Goal: Find specific page/section: Find specific page/section

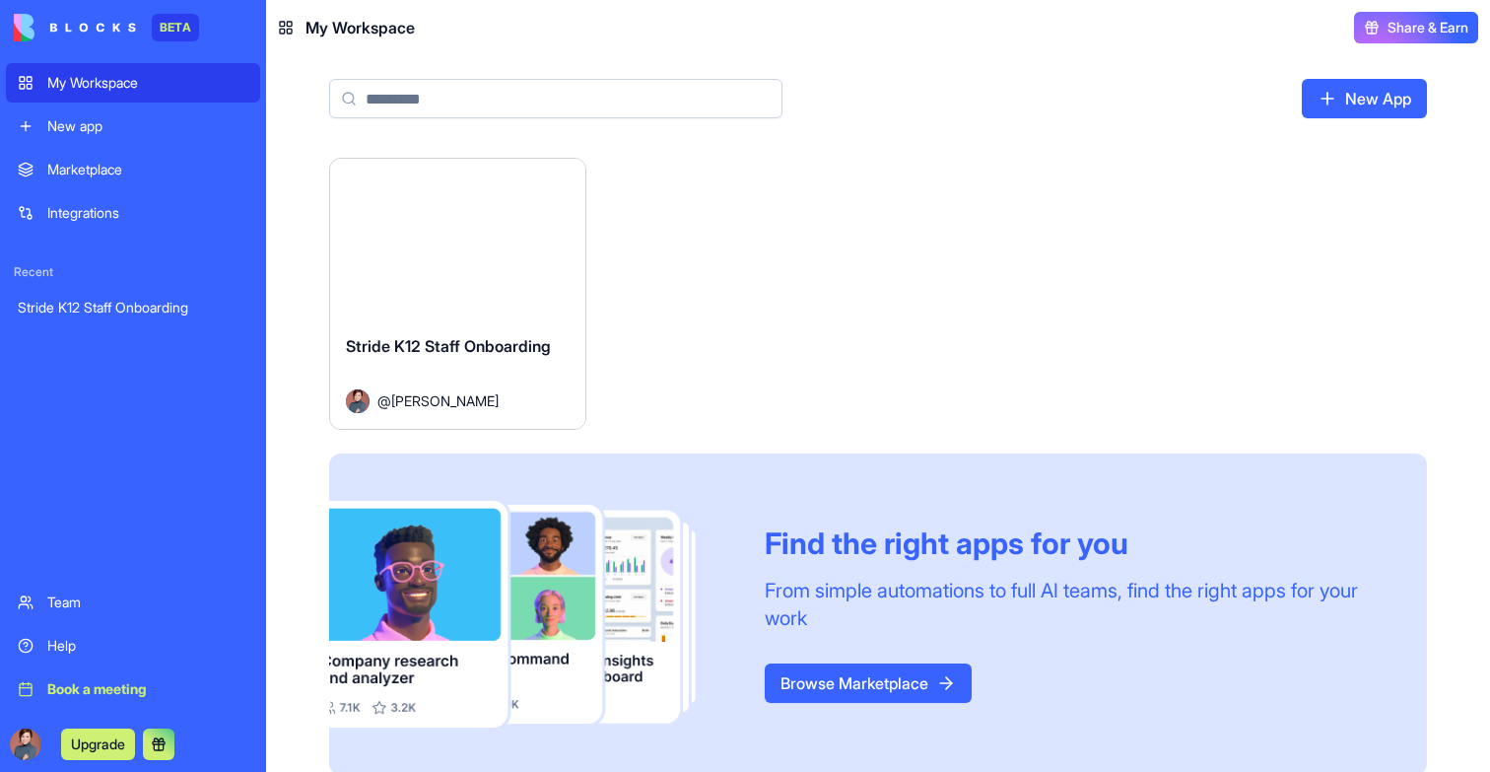
click at [472, 231] on button "Launch" at bounding box center [457, 238] width 148 height 39
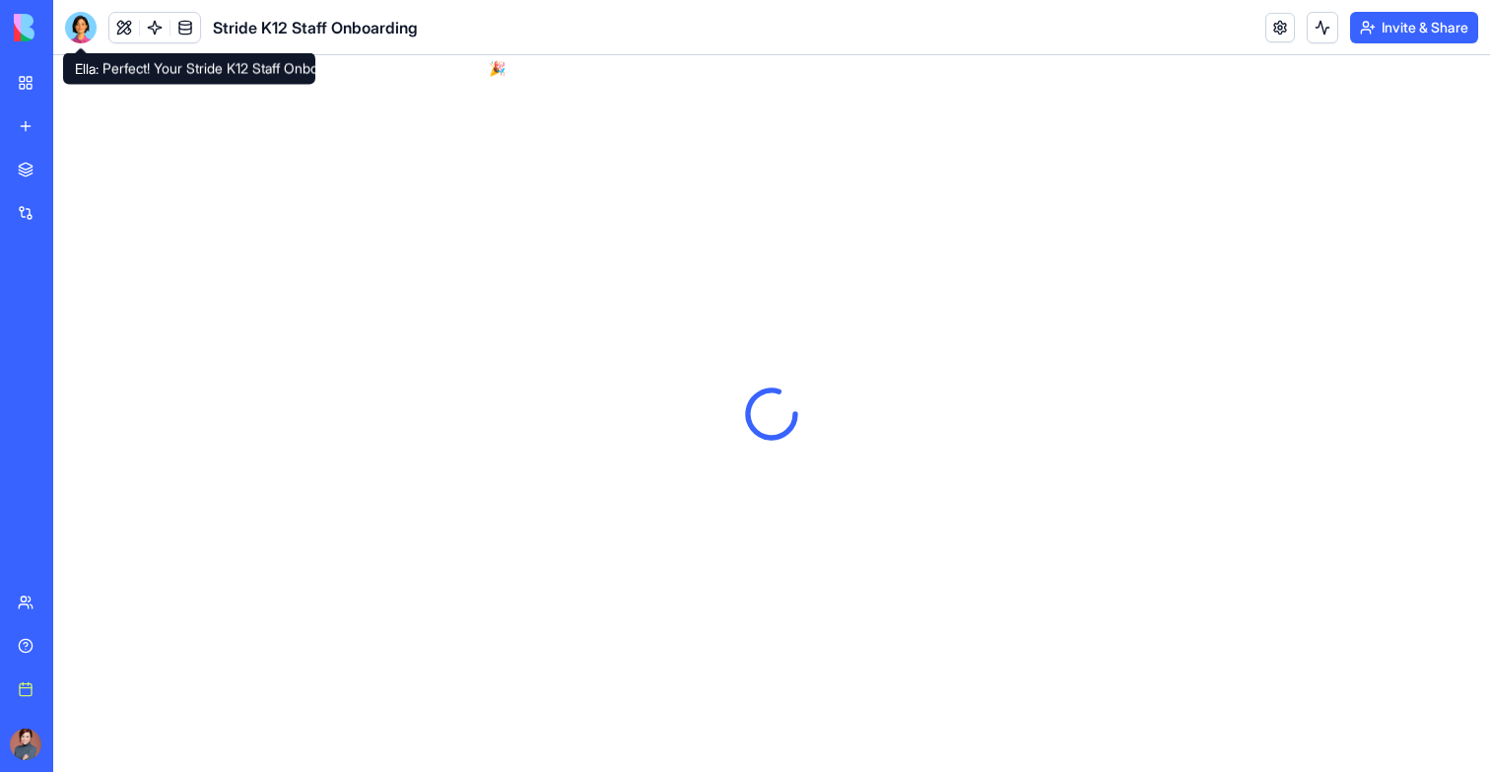
click at [83, 25] on div at bounding box center [81, 28] width 32 height 32
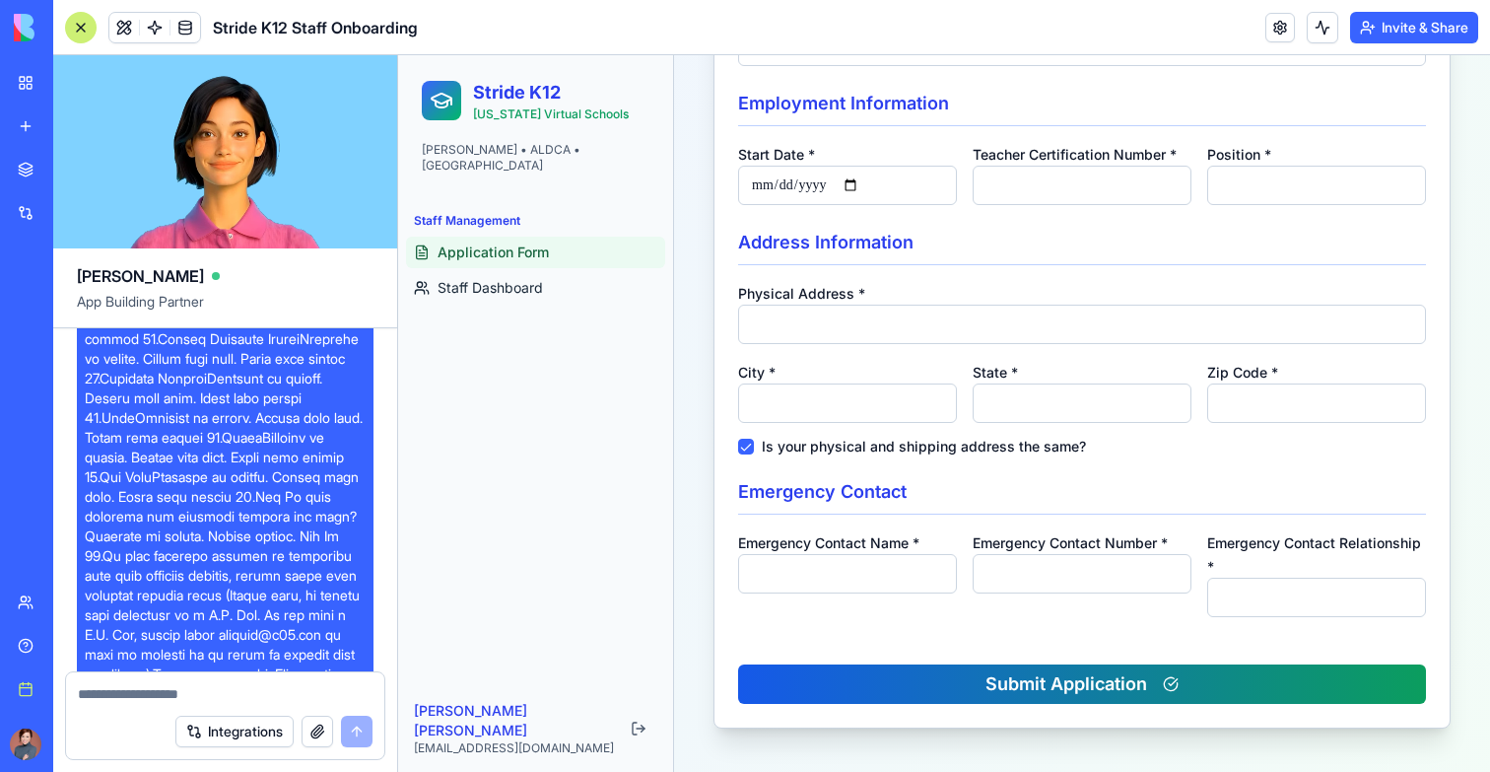
scroll to position [1026, 0]
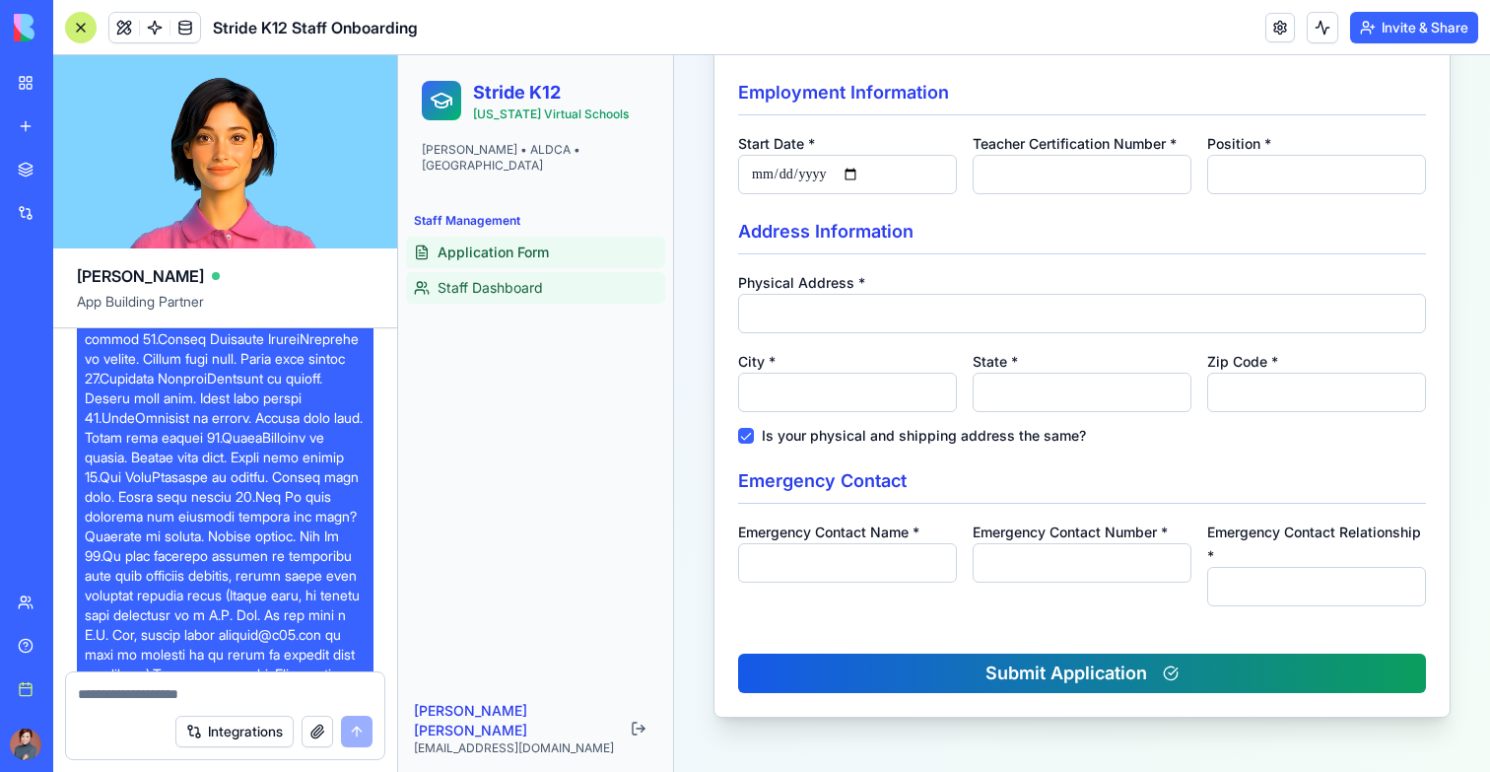
click at [571, 272] on link "Staff Dashboard" at bounding box center [535, 288] width 259 height 32
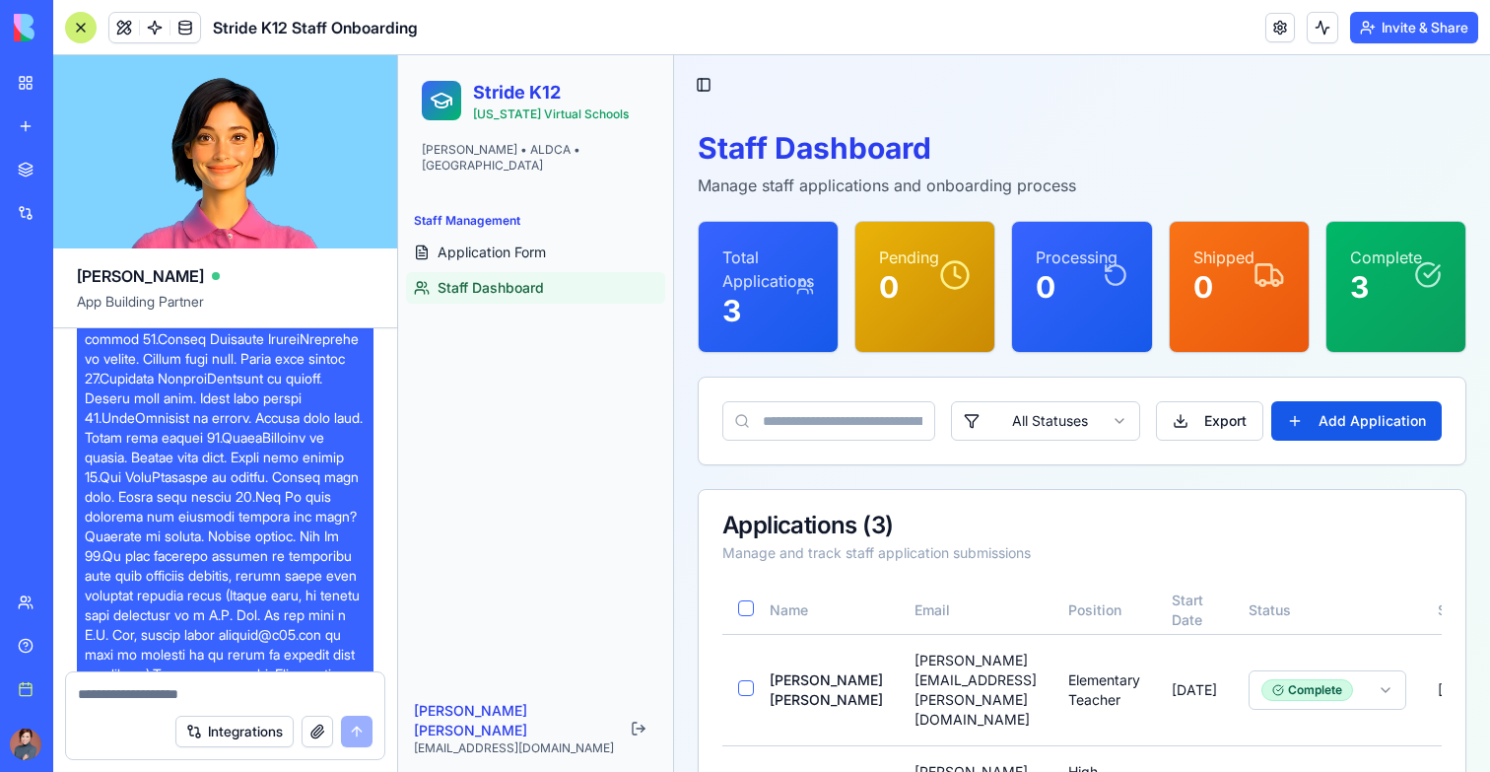
scroll to position [165, 0]
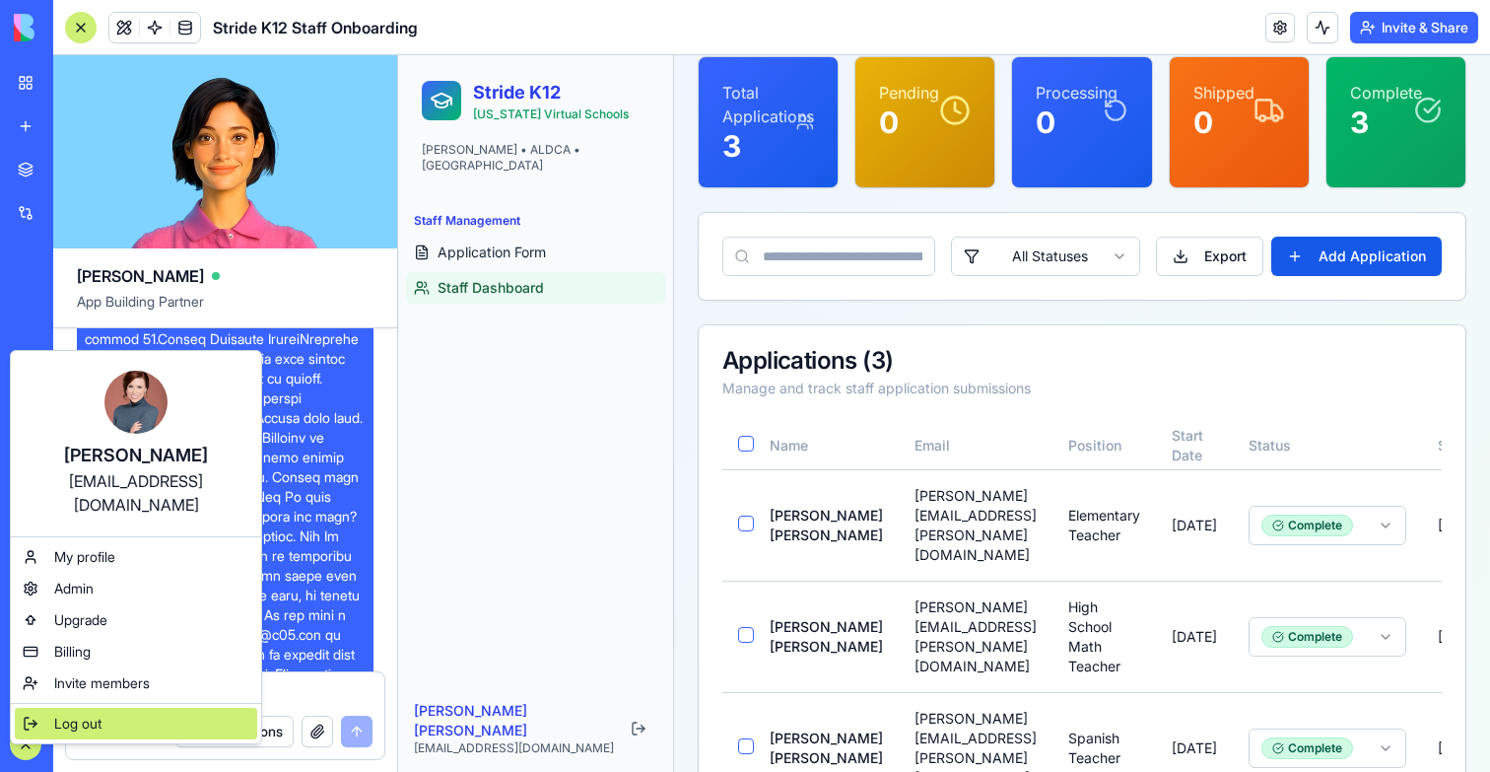
click at [104, 708] on div "Log out" at bounding box center [136, 724] width 242 height 32
